Goal: Check status: Check status

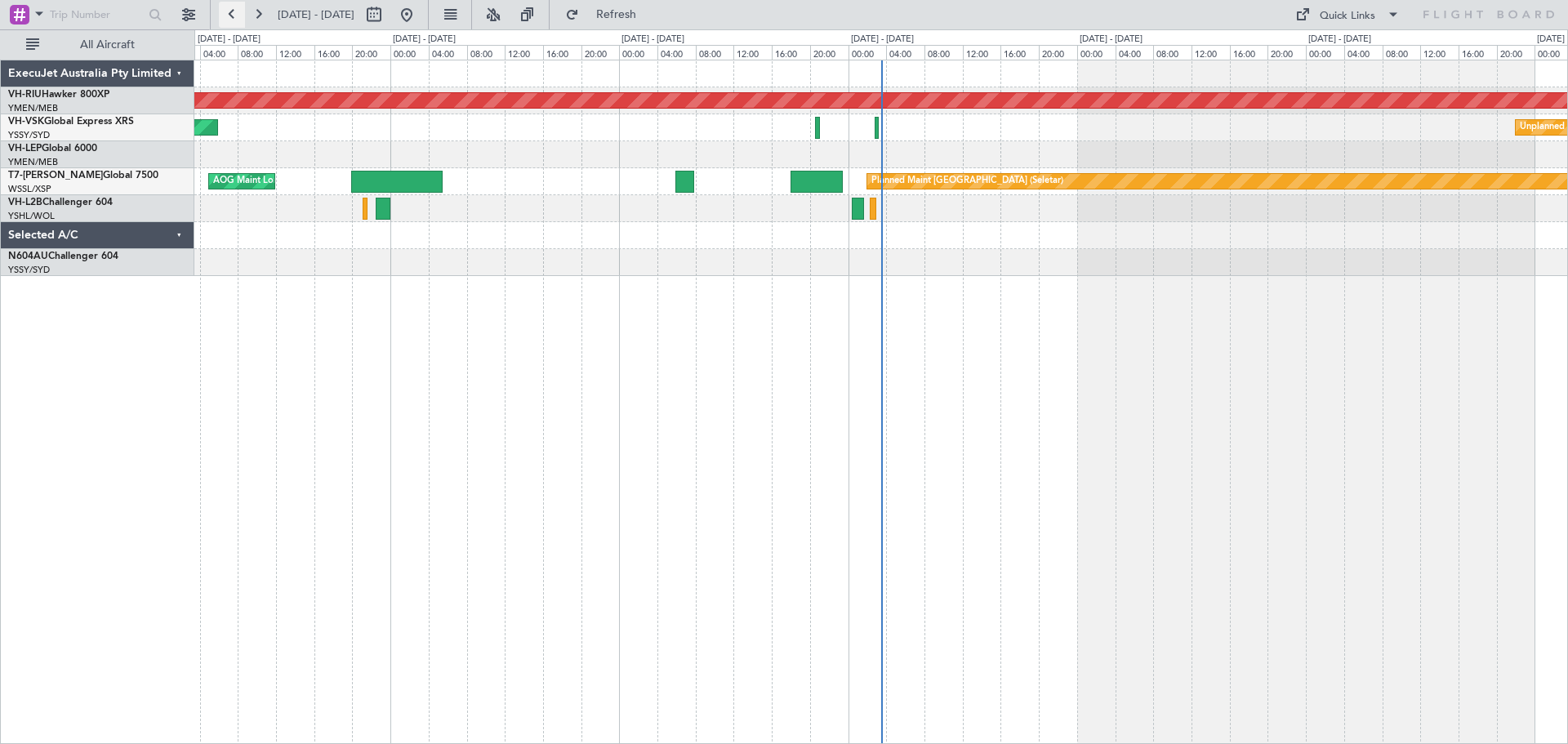
click at [231, 9] on button at bounding box center [231, 14] width 26 height 26
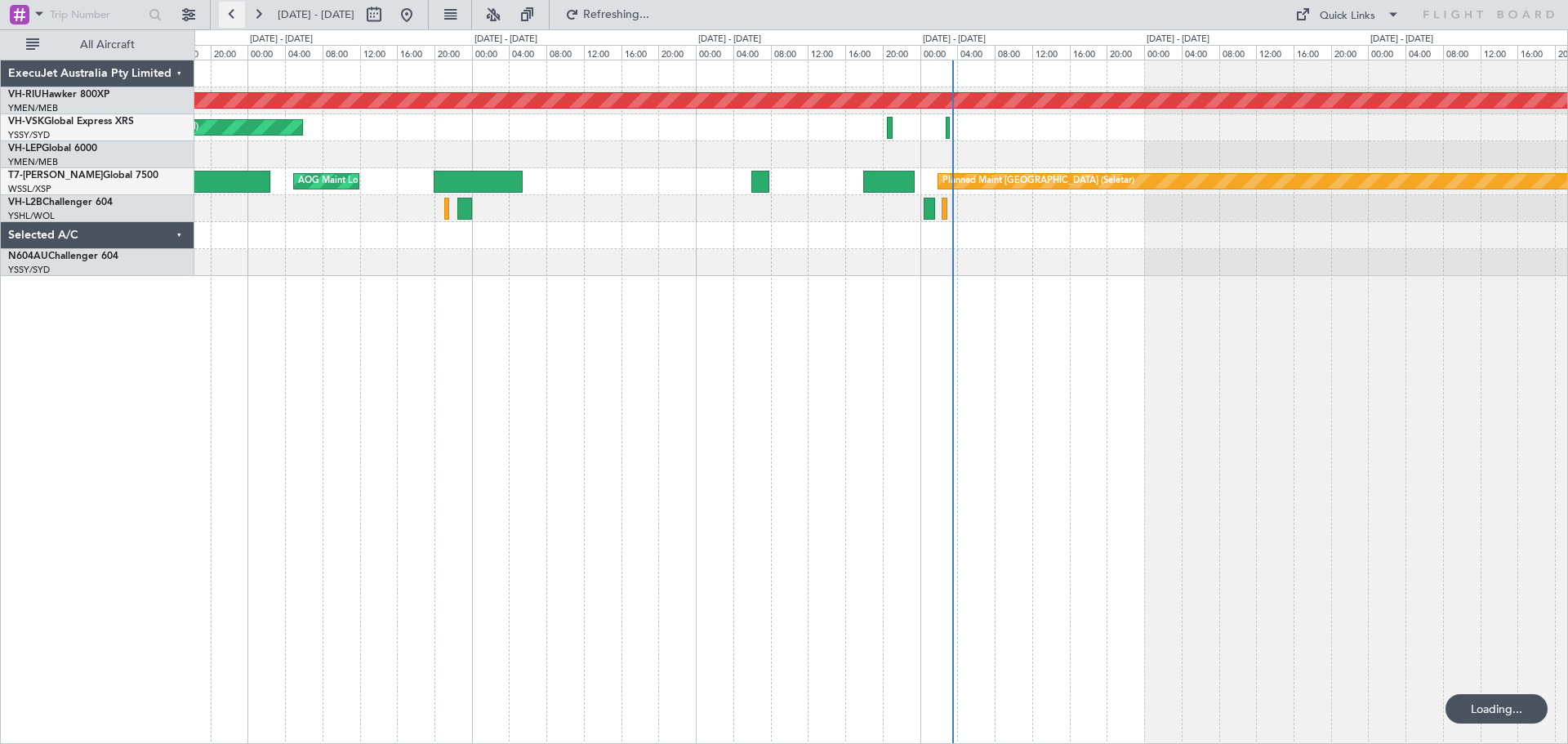
click at [231, 9] on button at bounding box center [231, 14] width 26 height 26
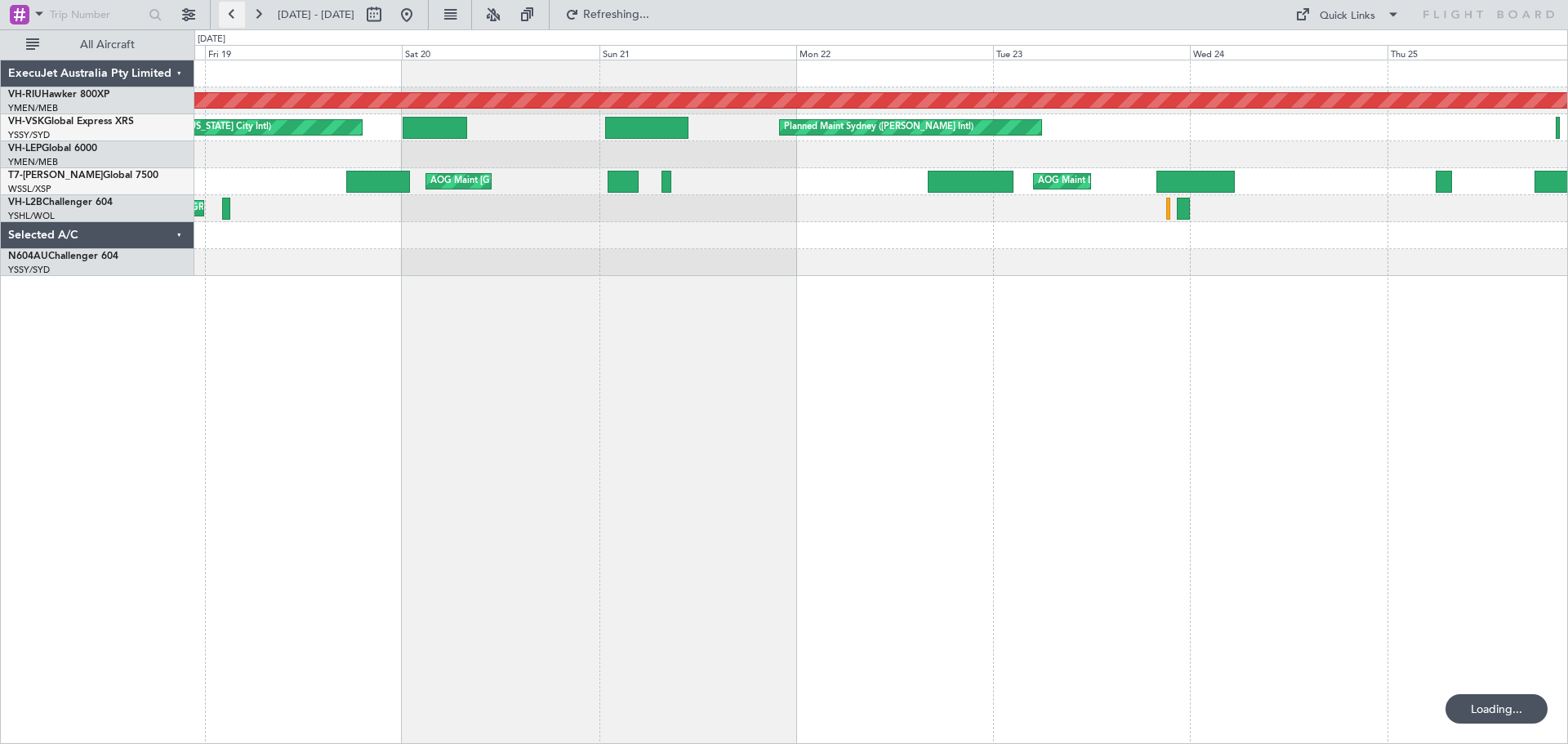
click at [231, 9] on button at bounding box center [231, 14] width 26 height 26
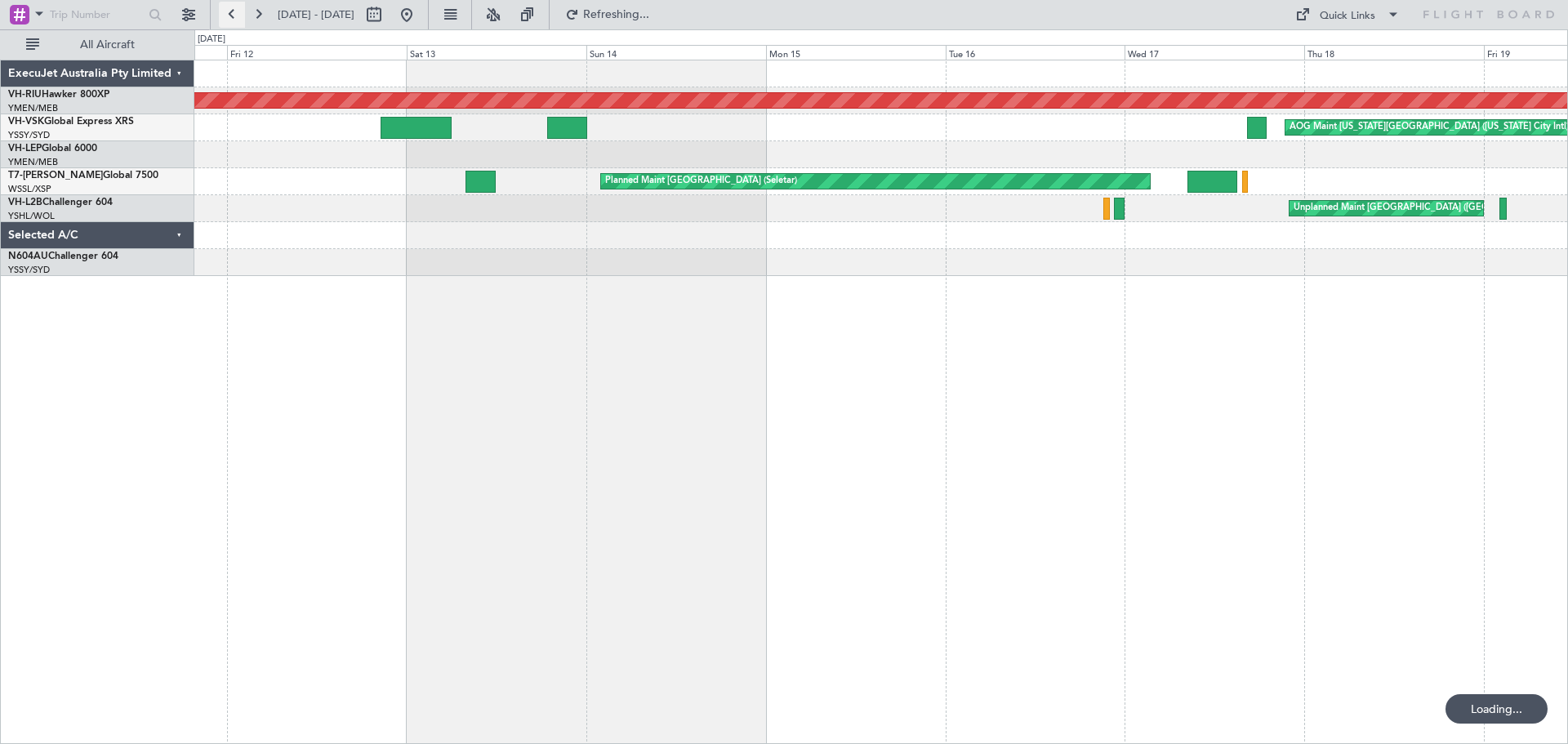
click at [231, 9] on button at bounding box center [231, 14] width 26 height 26
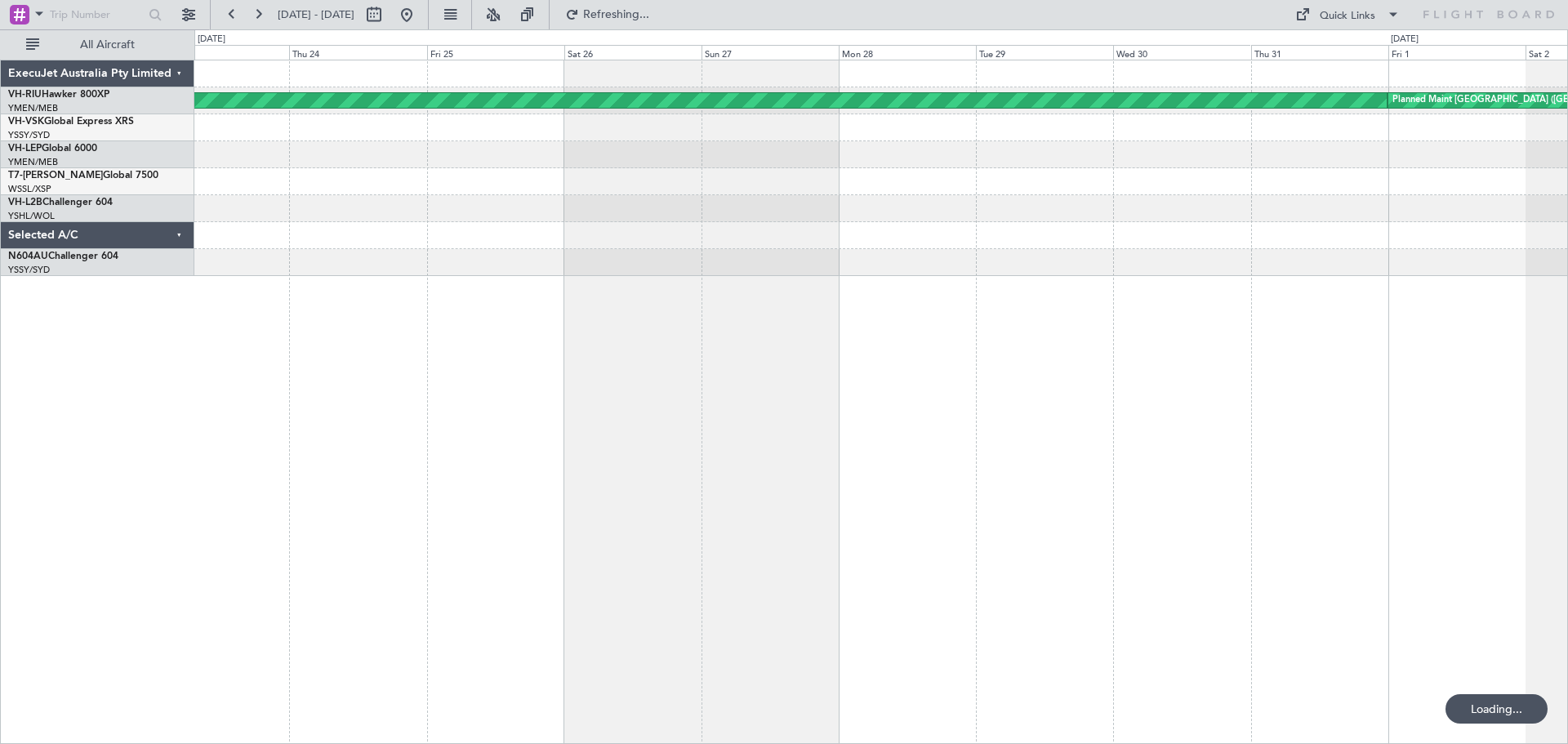
click at [828, 386] on div "Planned Maint [GEOGRAPHIC_DATA] ([GEOGRAPHIC_DATA]) Planned Maint [GEOGRAPHIC_D…" at bounding box center [880, 402] width 1373 height 684
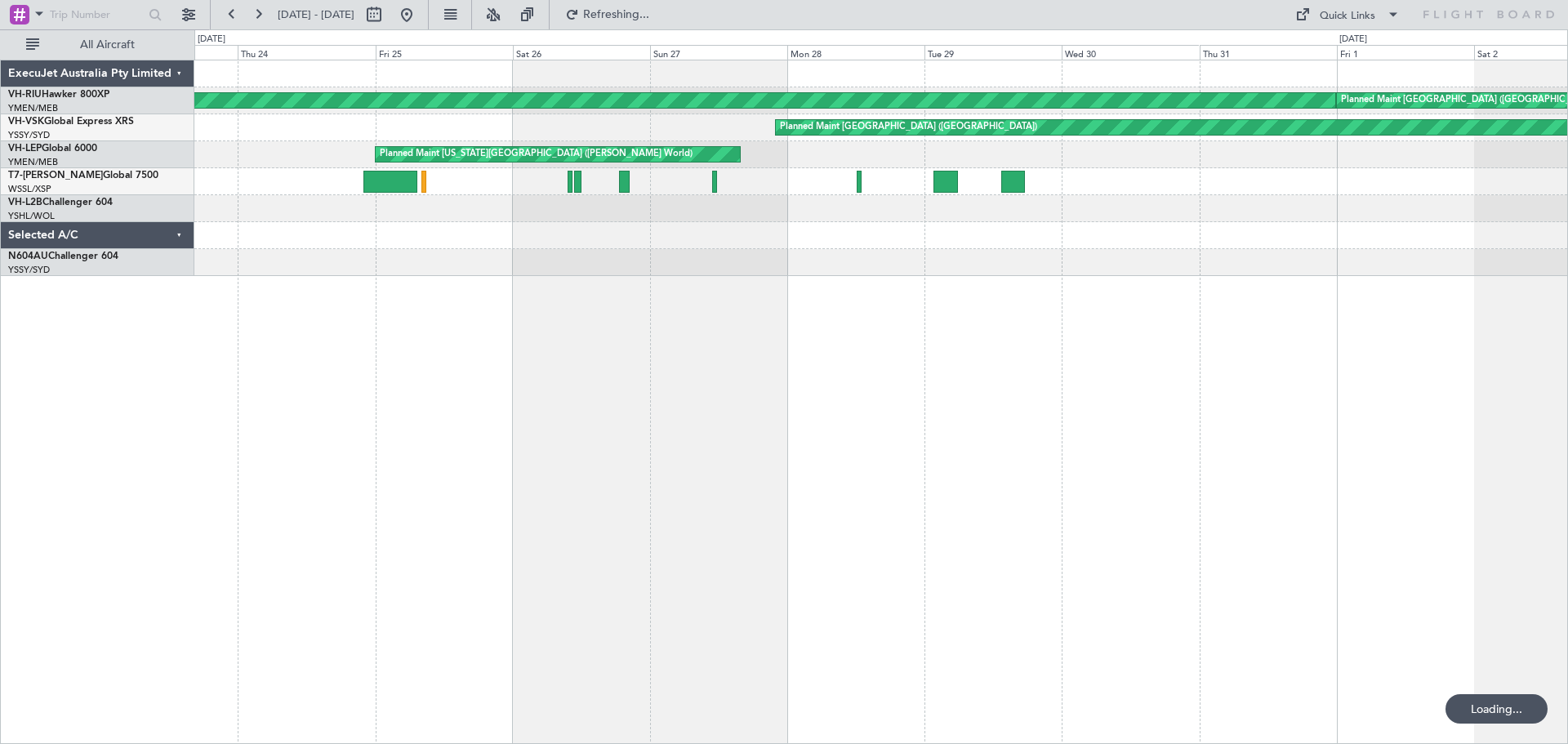
click at [871, 398] on div "Planned Maint [GEOGRAPHIC_DATA] ([GEOGRAPHIC_DATA]) Planned Maint [GEOGRAPHIC_D…" at bounding box center [880, 402] width 1373 height 684
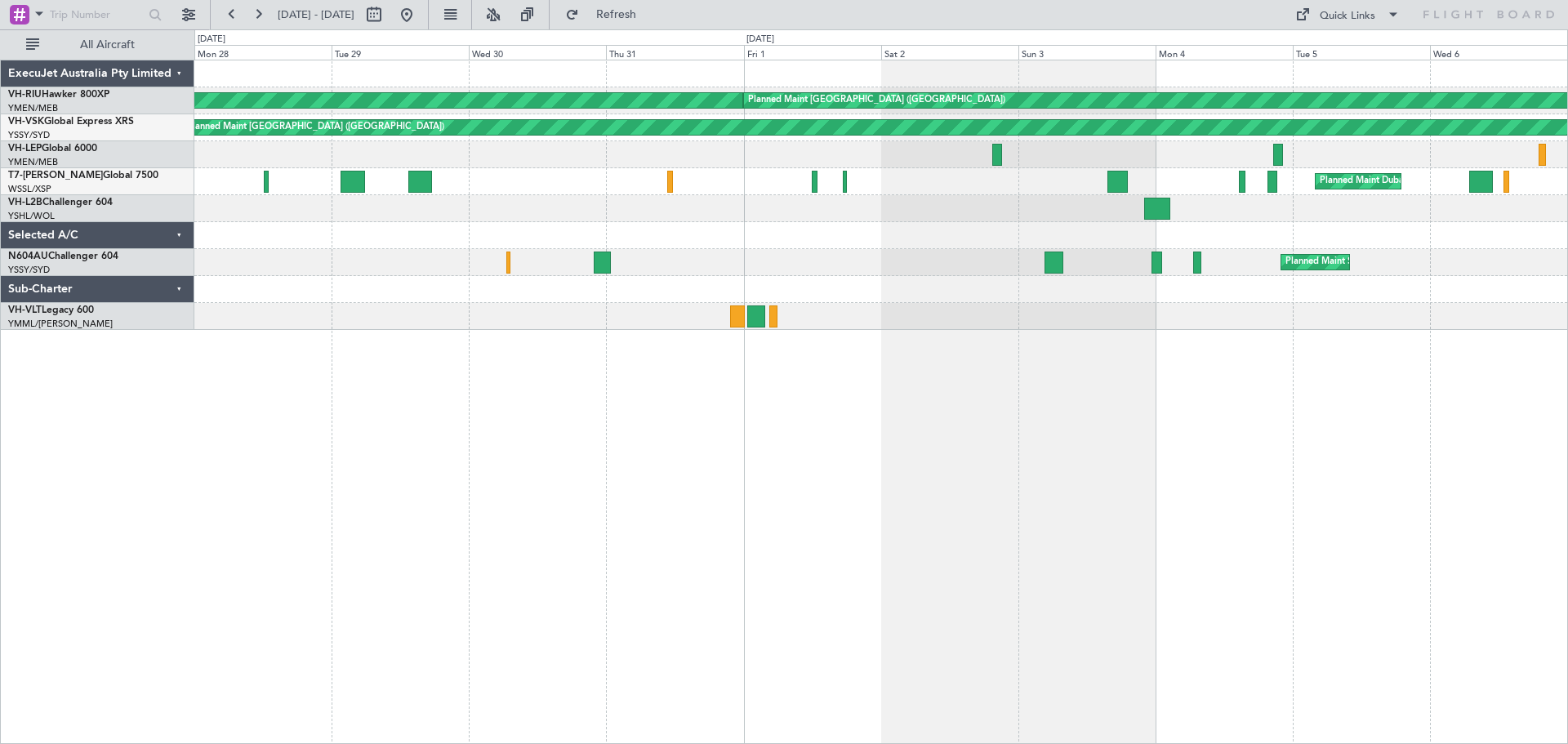
click at [846, 161] on div "[PERSON_NAME] San Antonio (San Antonio Intl) Planned Maint [US_STATE][GEOGRAPHI…" at bounding box center [880, 155] width 1372 height 27
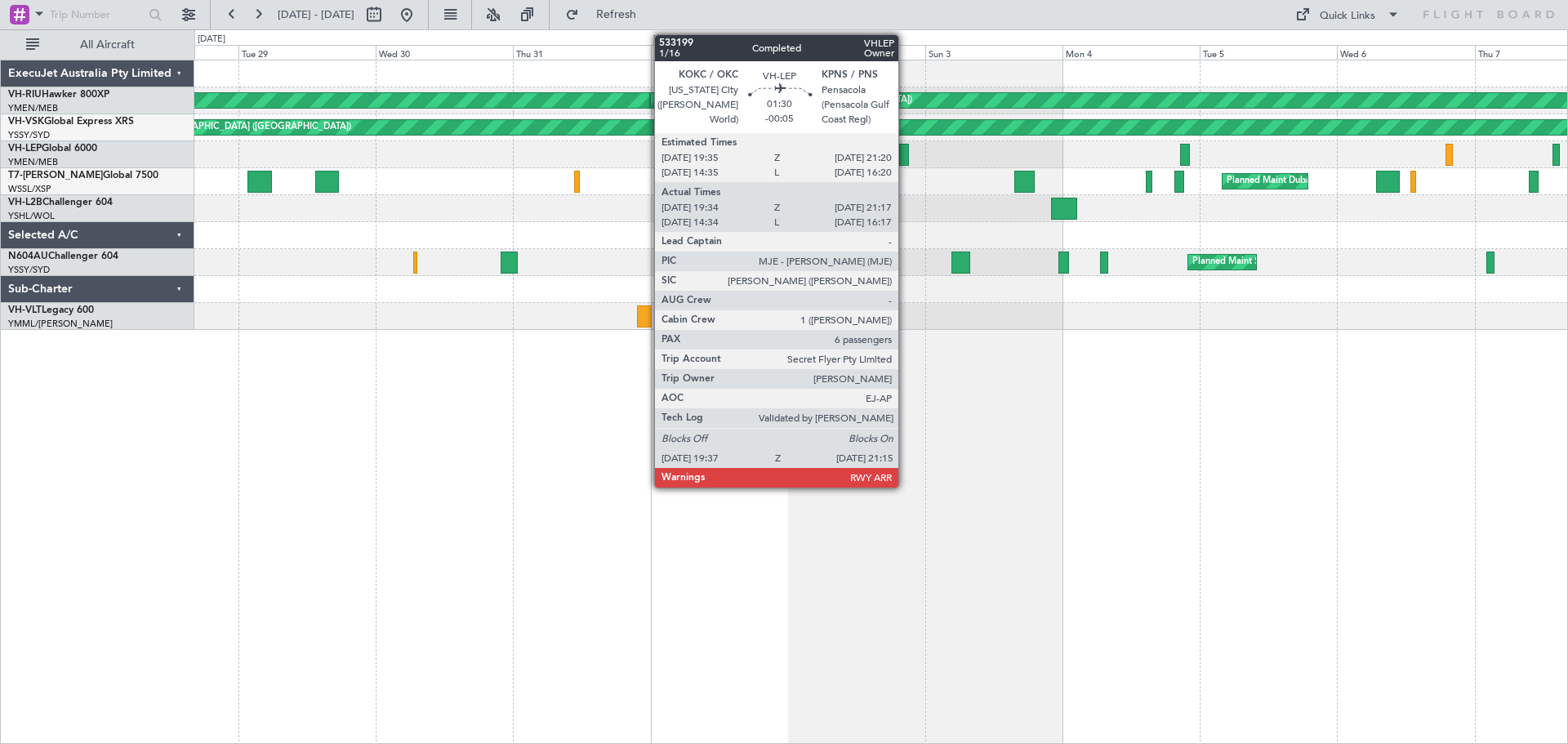
click at [906, 151] on div at bounding box center [904, 154] width 10 height 22
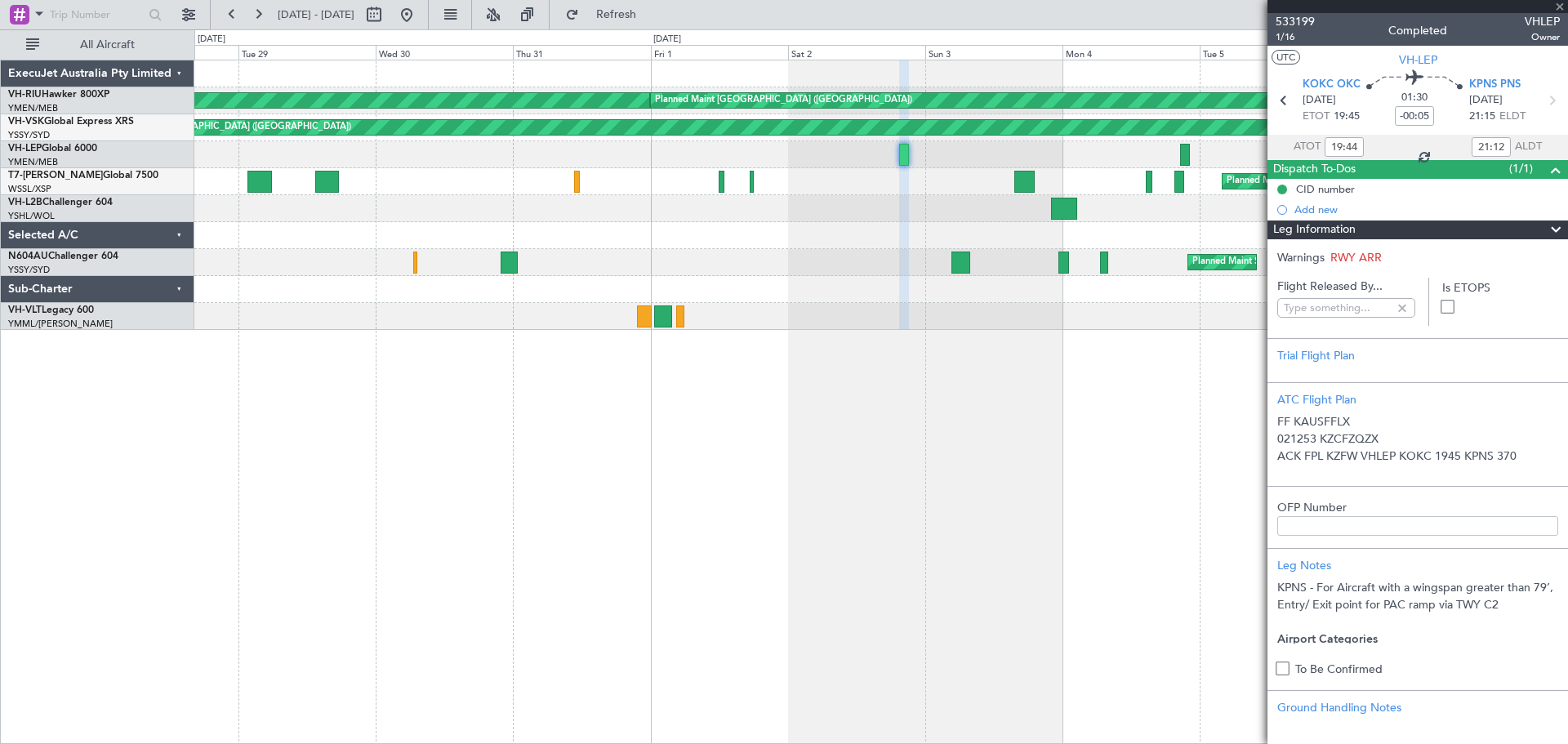
type input "[PERSON_NAME] (HHAFI)"
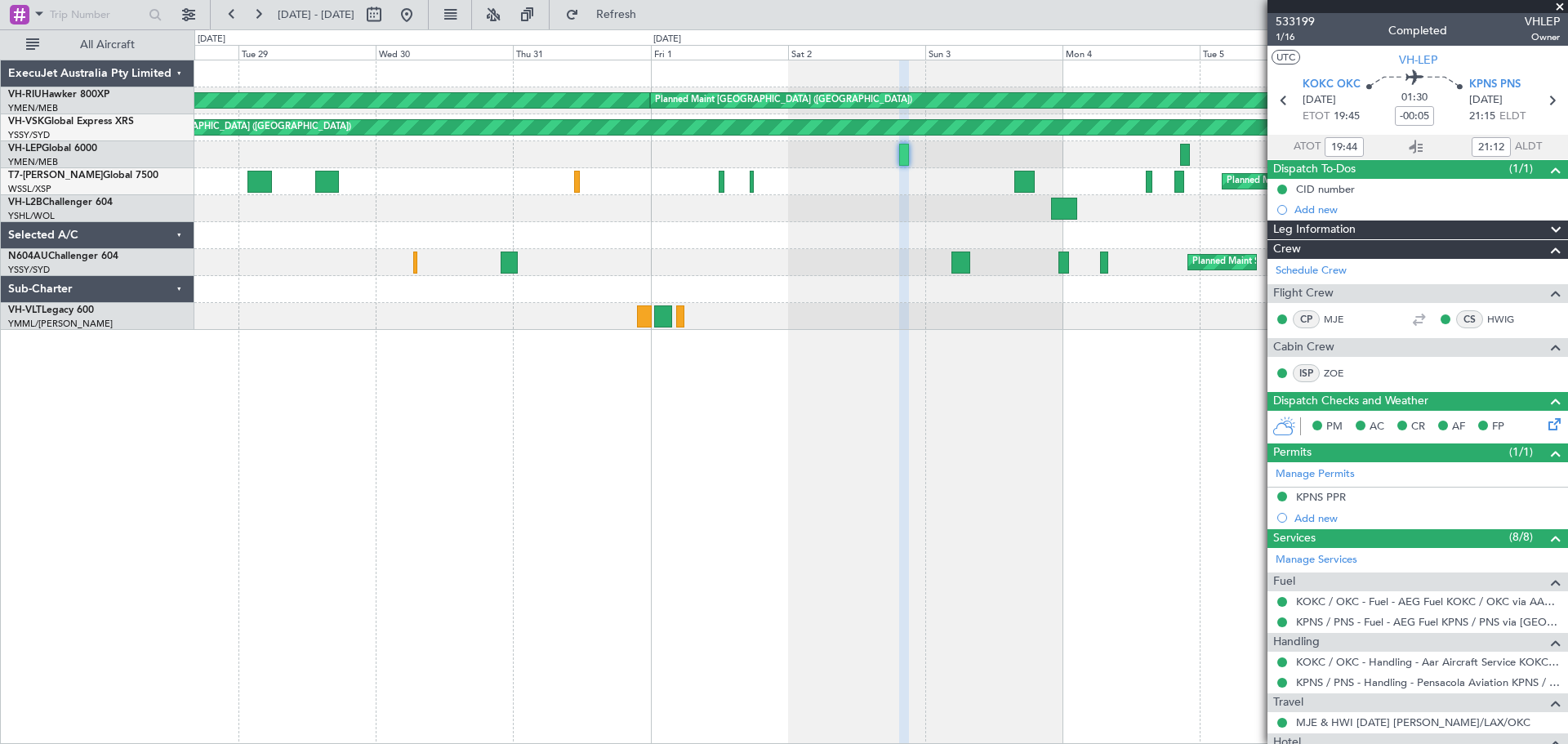
type input "[PERSON_NAME] (HHAFI)"
